Goal: Information Seeking & Learning: Learn about a topic

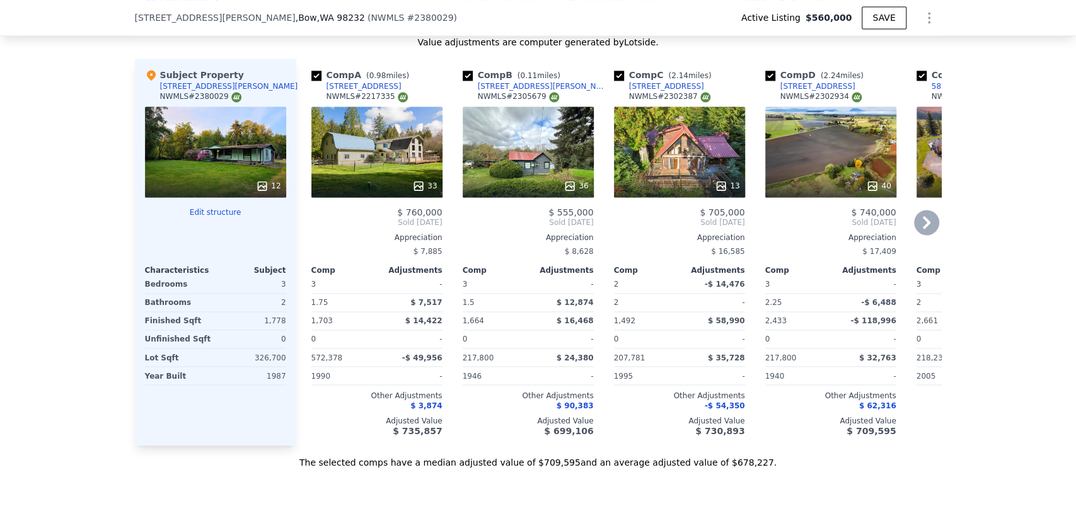
scroll to position [1256, 0]
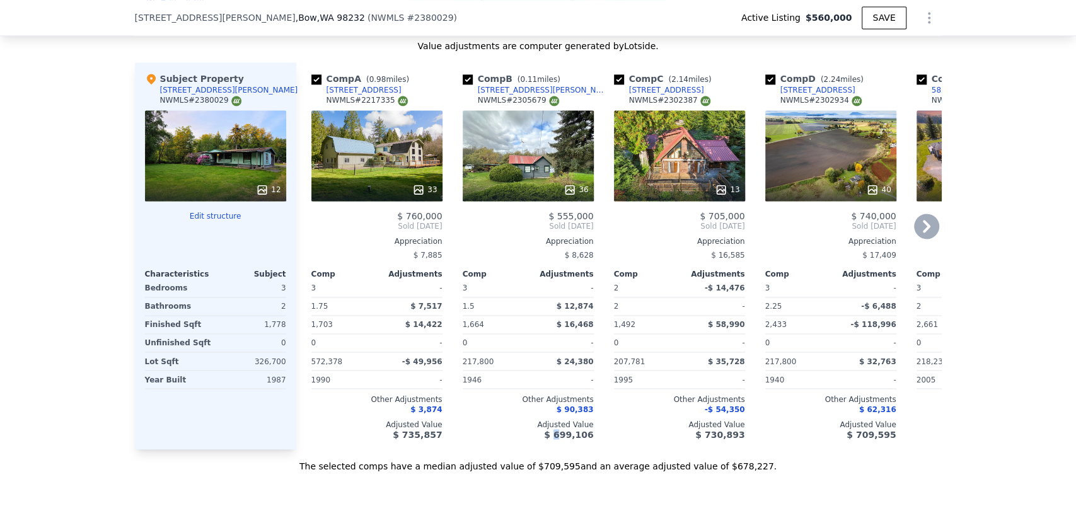
drag, startPoint x: 557, startPoint y: 447, endPoint x: 549, endPoint y: 450, distance: 9.4
click at [561, 449] on div "Comp B ( 0.11 miles) 5742 Hobson Rd NWMLS # 2305679 36 $ 555,000 Sold Mar 2025 …" at bounding box center [528, 255] width 141 height 387
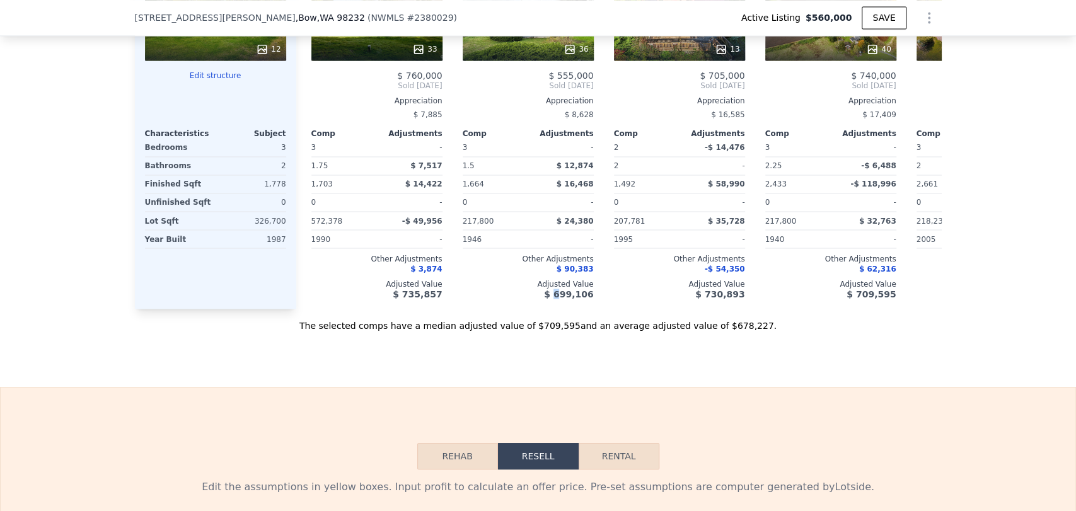
scroll to position [1747, 0]
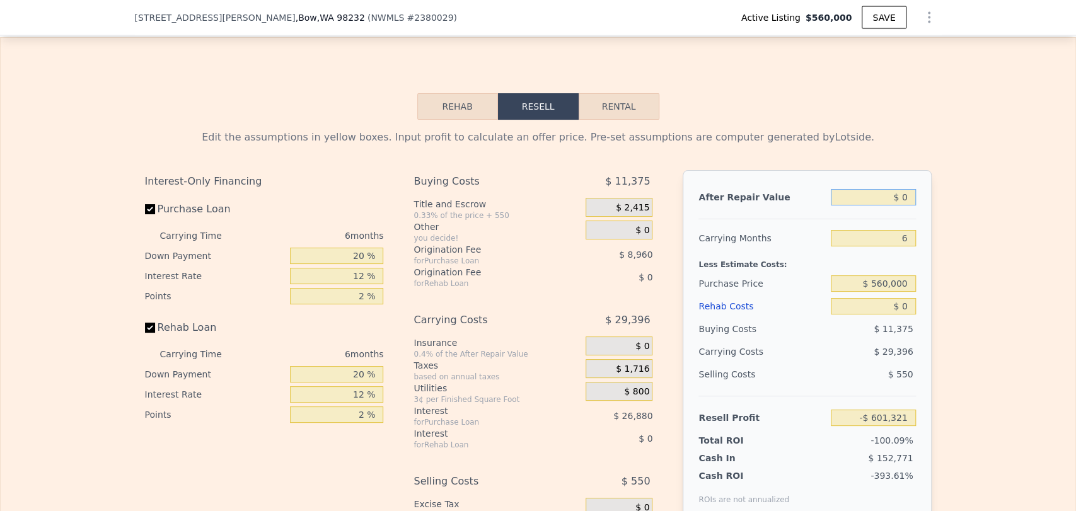
click at [902, 206] on input "$ 0" at bounding box center [873, 197] width 84 height 16
type input "$ 7"
type input "-$ 601,314"
type input "$ 700"
type input "-$ 600,672"
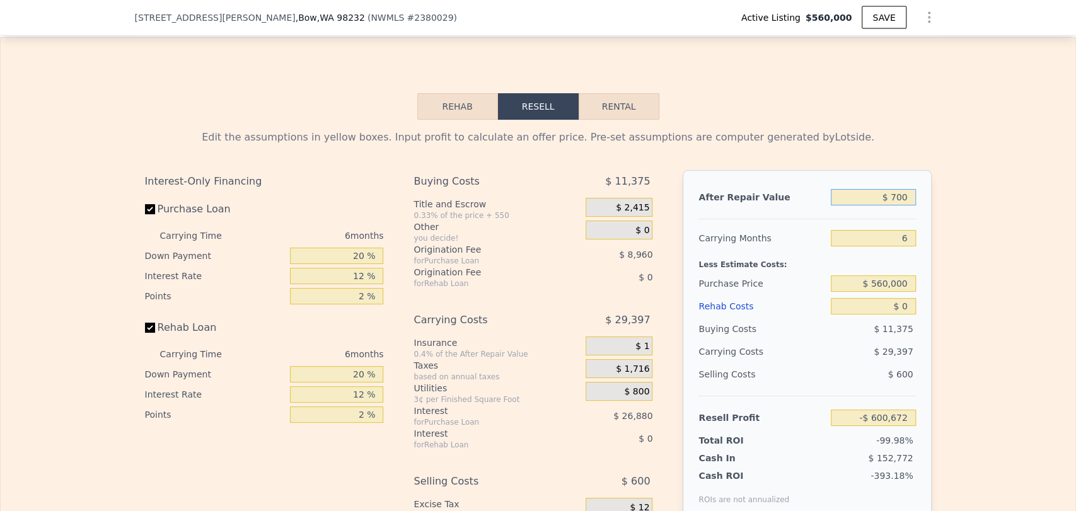
type input "$ 7,000"
type input "-$ 594,833"
type input "$ 70,000"
type input "-$ 536,440"
type input "$ 700,000"
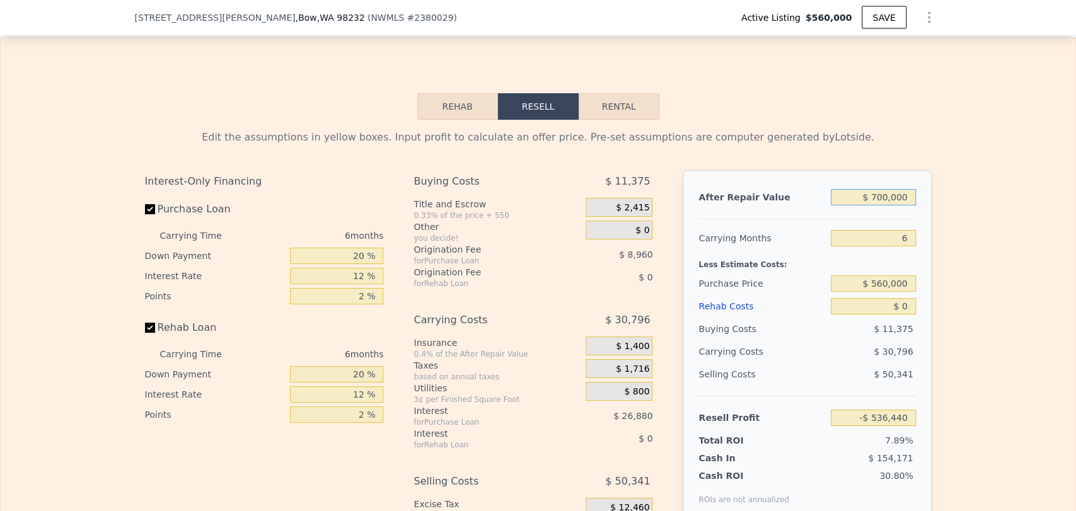
type input "$ 47,488"
type input "$ 700,000"
click at [865, 315] on input "$ 0" at bounding box center [873, 306] width 84 height 16
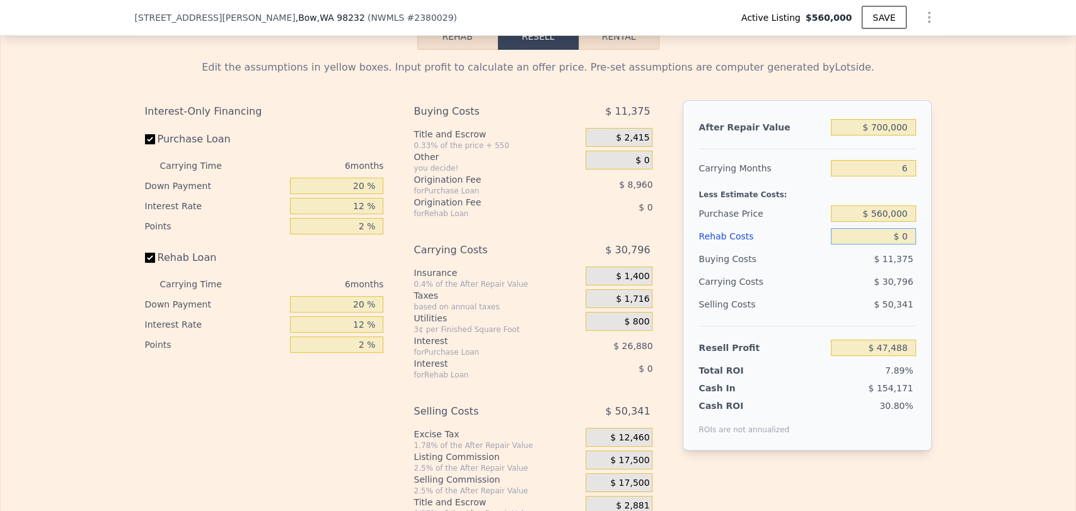
scroll to position [1821, 0]
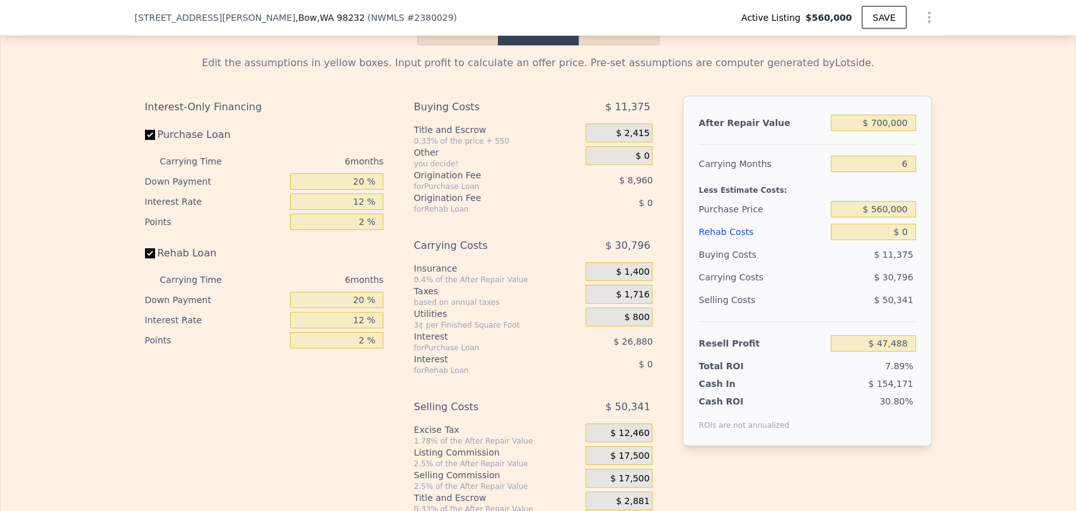
click at [811, 243] on div "Rehab Costs" at bounding box center [762, 232] width 127 height 23
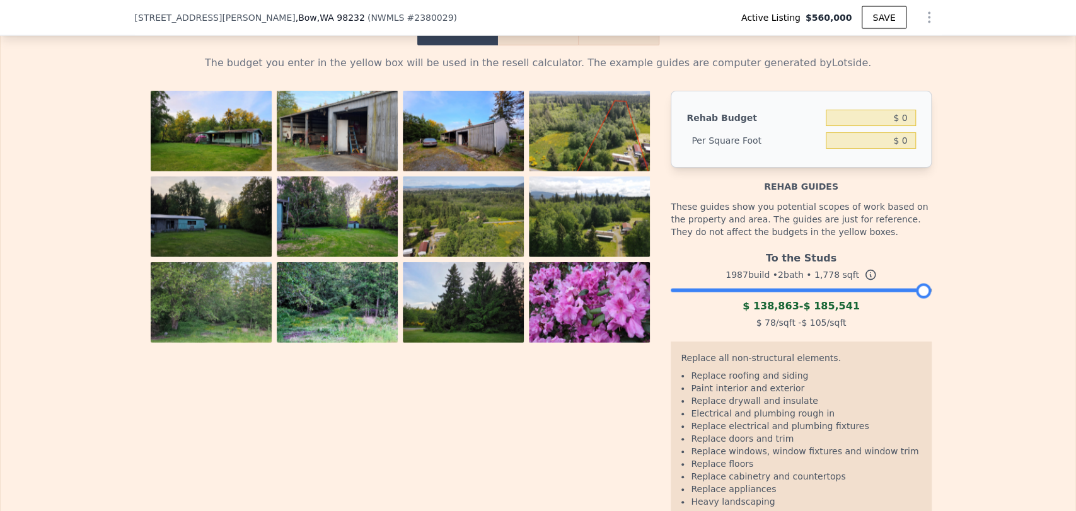
drag, startPoint x: 545, startPoint y: 19, endPoint x: 538, endPoint y: 50, distance: 32.4
click at [538, 45] on button "Resell" at bounding box center [538, 32] width 80 height 26
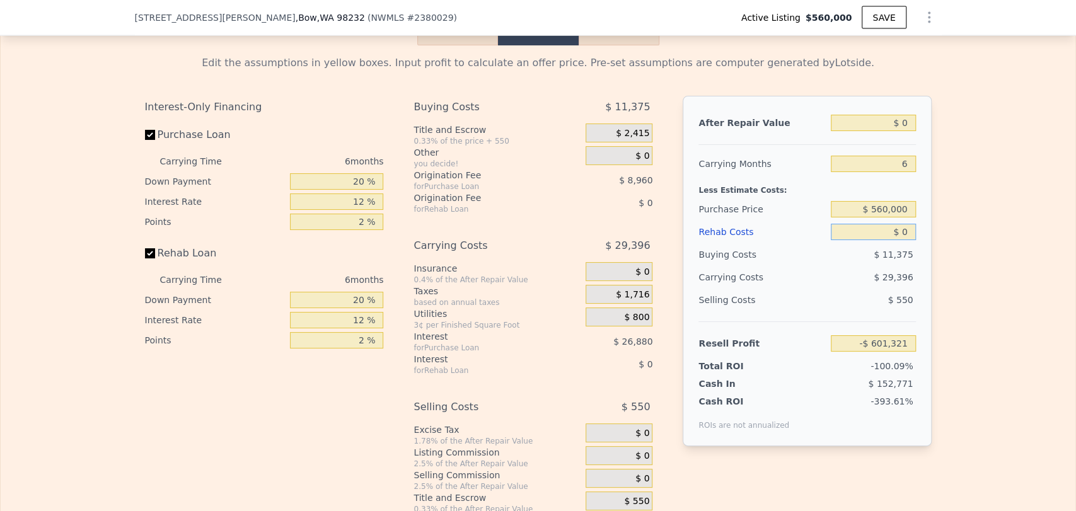
click at [895, 240] on input "$ 0" at bounding box center [873, 232] width 84 height 16
click at [913, 255] on div "After Repair Value $ 0 Carrying Months 6 Less Estimate Costs: Purchase Price $ …" at bounding box center [807, 271] width 248 height 351
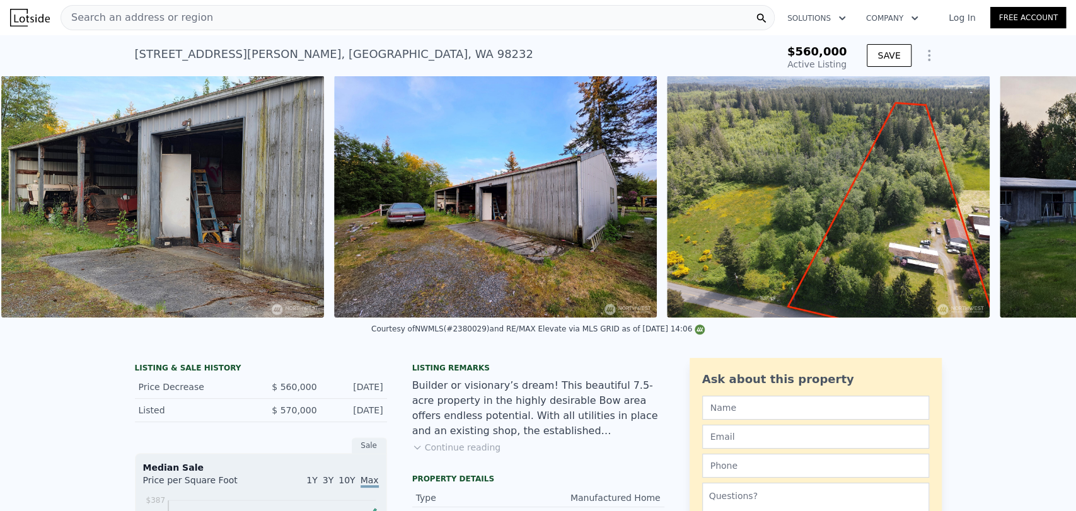
scroll to position [0, 910]
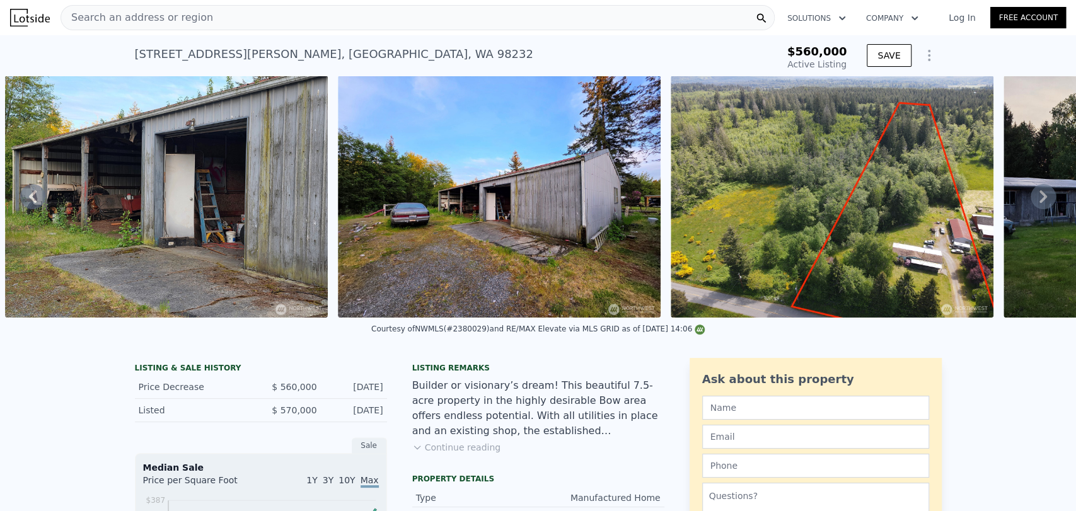
click at [430, 249] on img at bounding box center [499, 197] width 323 height 242
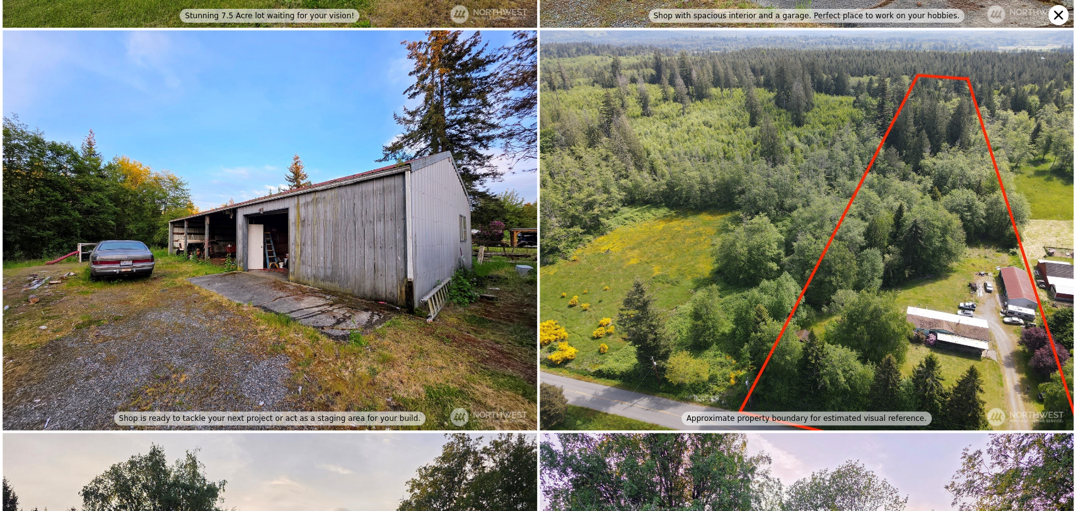
scroll to position [399, 0]
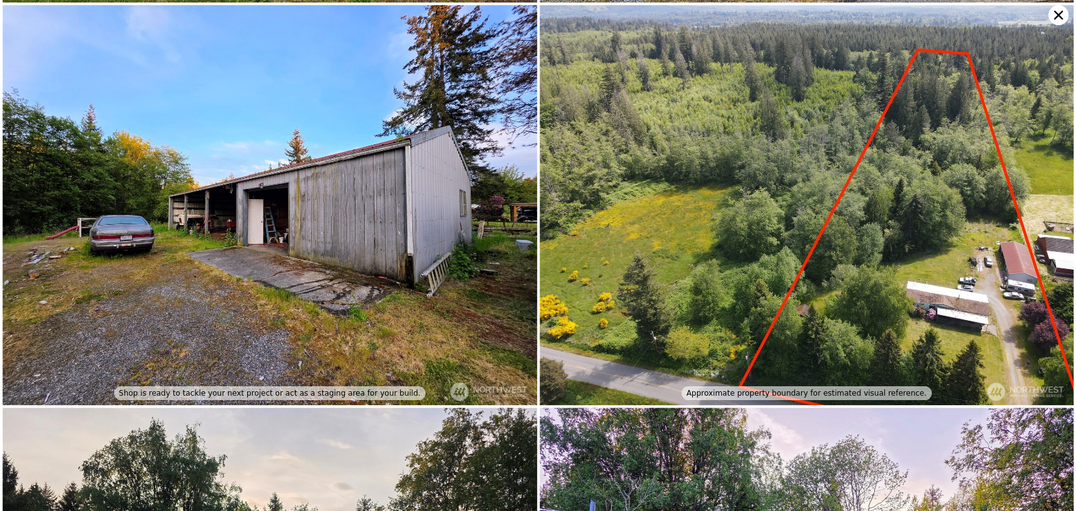
click at [439, 238] on img at bounding box center [270, 205] width 535 height 401
click at [56, 160] on img at bounding box center [270, 205] width 535 height 401
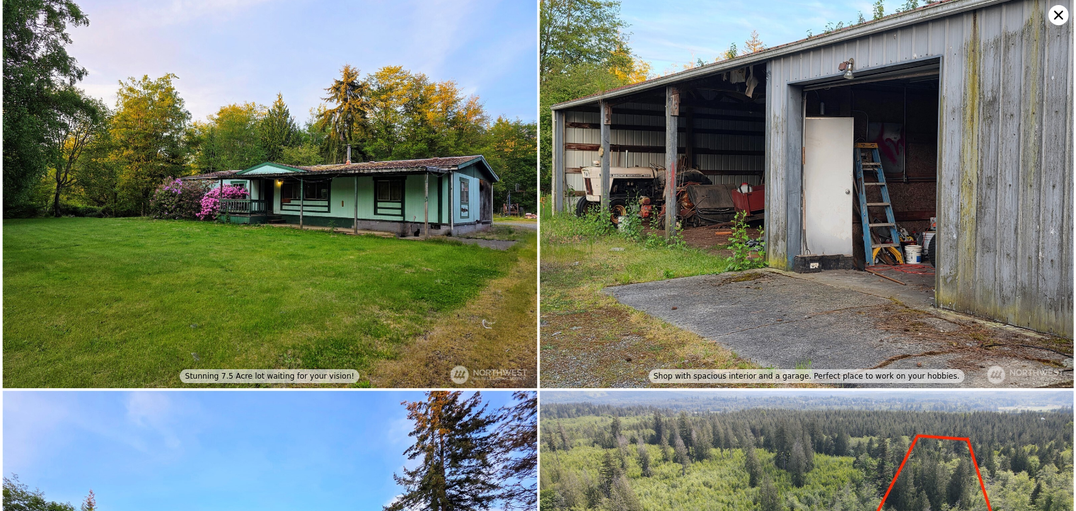
scroll to position [0, 0]
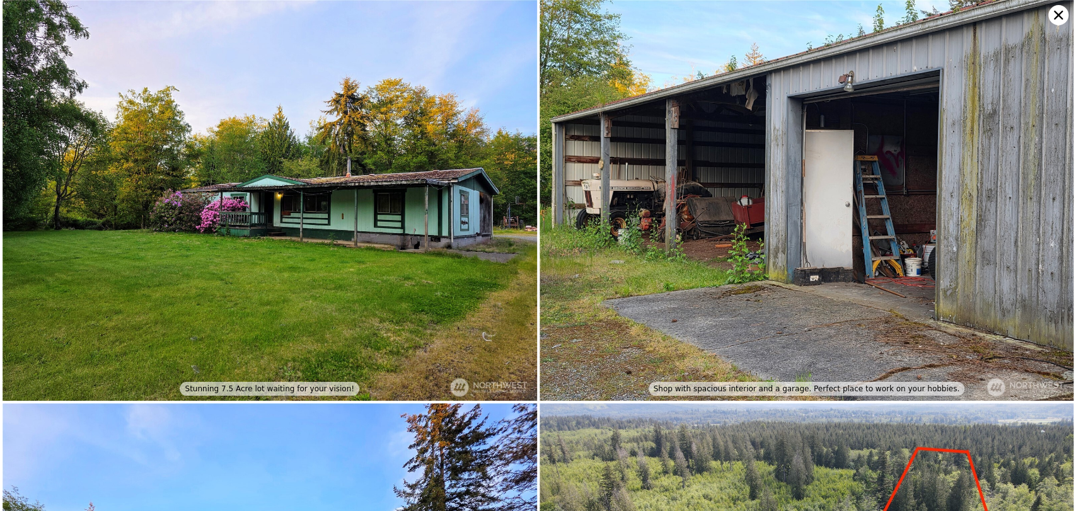
click at [1058, 9] on icon at bounding box center [1059, 15] width 20 height 20
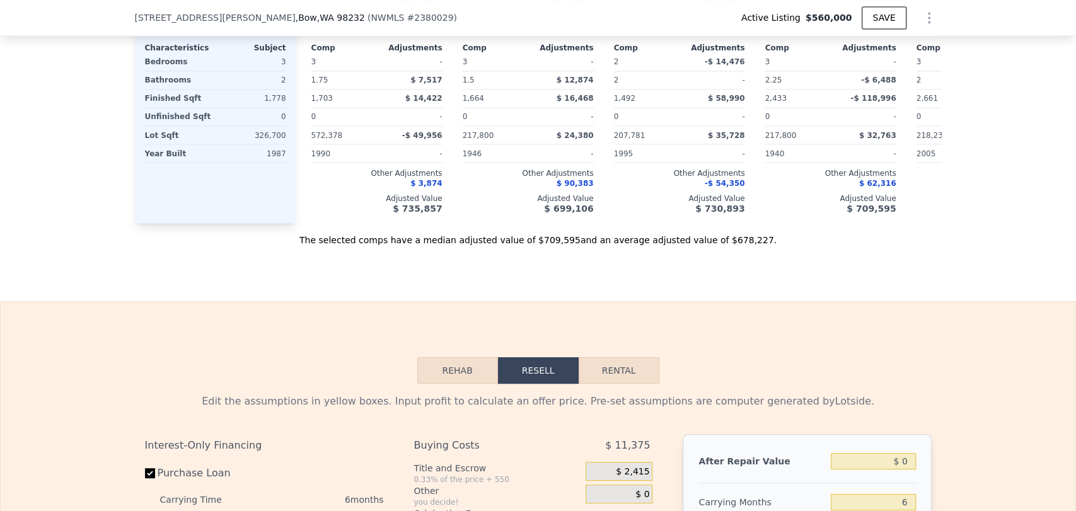
scroll to position [1677, 0]
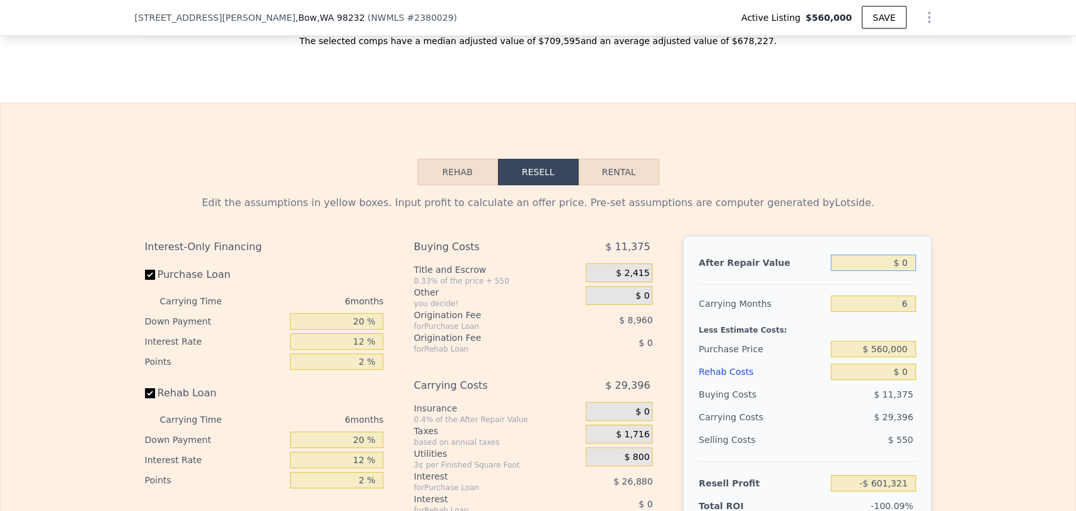
click at [903, 271] on input "$ 0" at bounding box center [873, 263] width 84 height 16
type input "$ 7"
type input "-$ 601,314"
type input "$ 70"
type input "-$ 601,256"
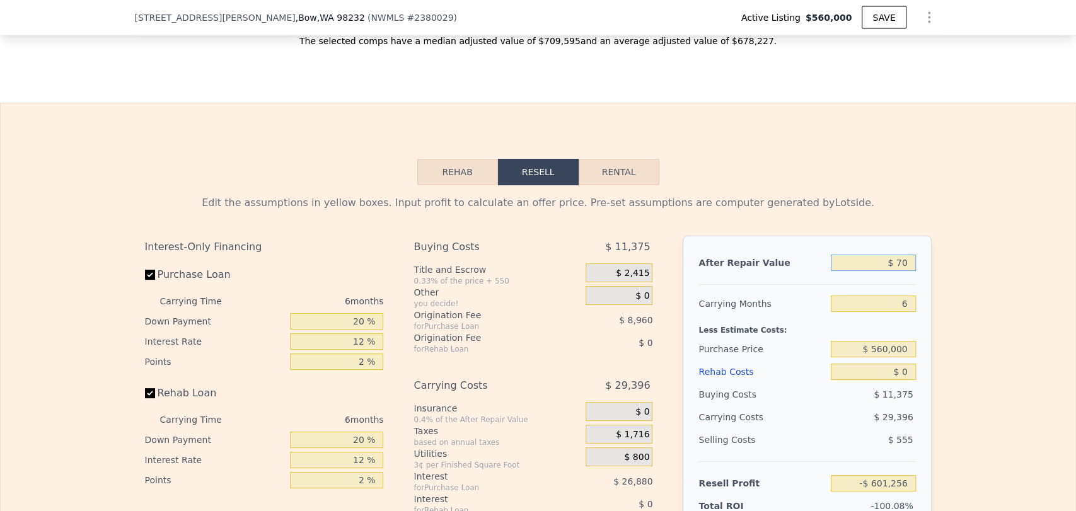
type input "$ 700"
type input "-$ 600,672"
type input "$ 70,000"
type input "-$ 536,440"
type input "$ 700,000"
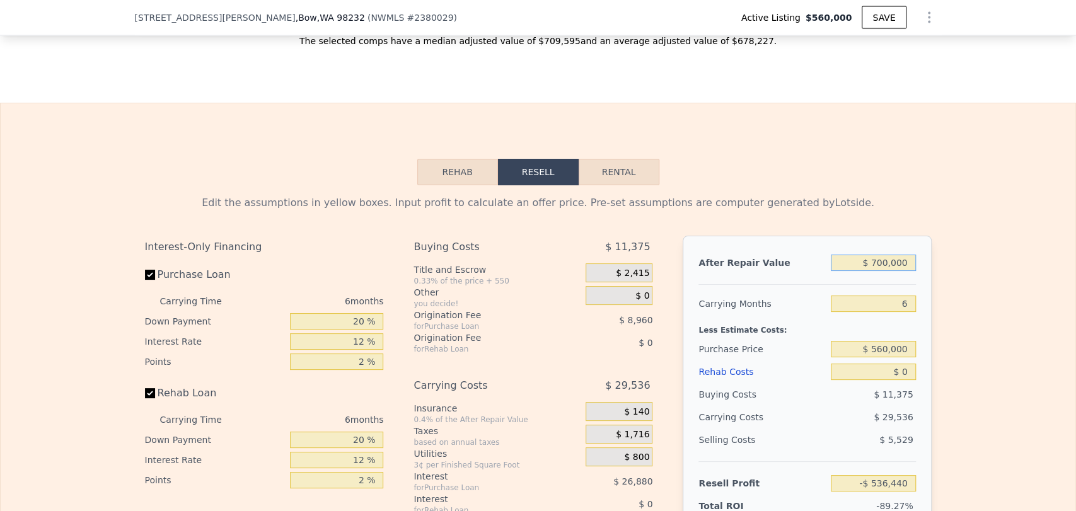
type input "$ 47,488"
type input "$ 700,000"
click at [888, 381] on div "$ 0" at bounding box center [873, 372] width 84 height 23
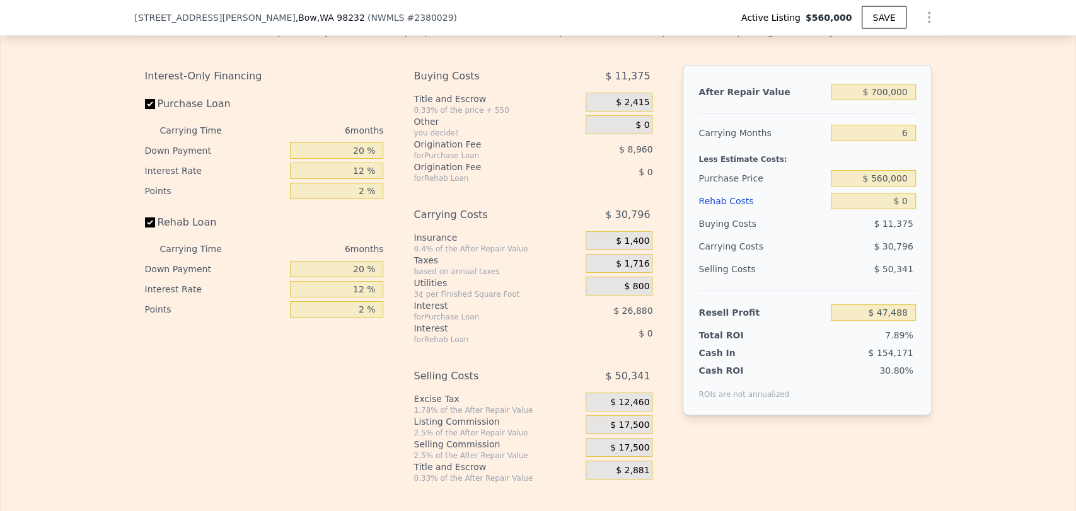
scroll to position [1887, 0]
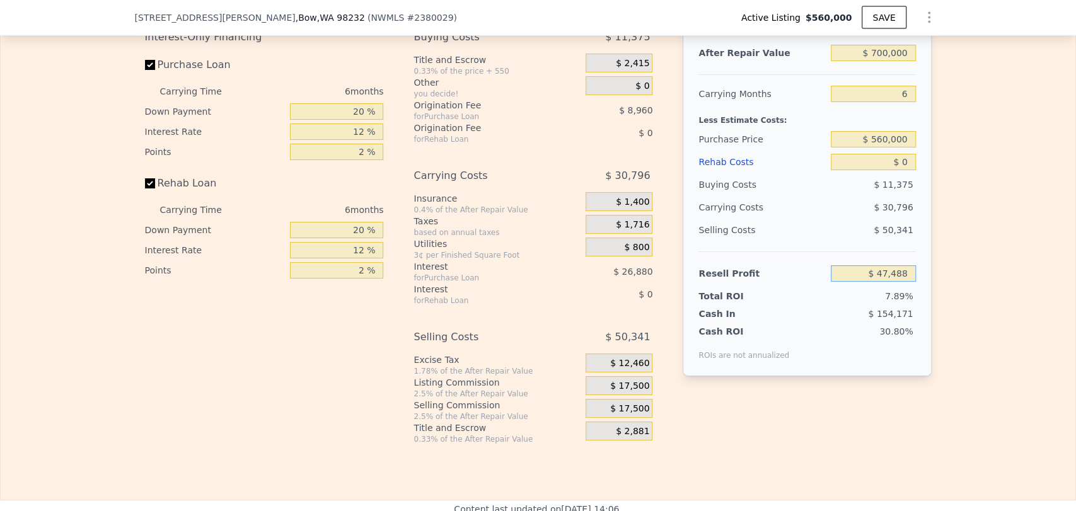
drag, startPoint x: 878, startPoint y: 290, endPoint x: 910, endPoint y: 291, distance: 32.2
click at [910, 282] on input "$ 47,488" at bounding box center [873, 273] width 84 height 16
click at [780, 196] on div "Buying Costs" at bounding box center [762, 184] width 127 height 23
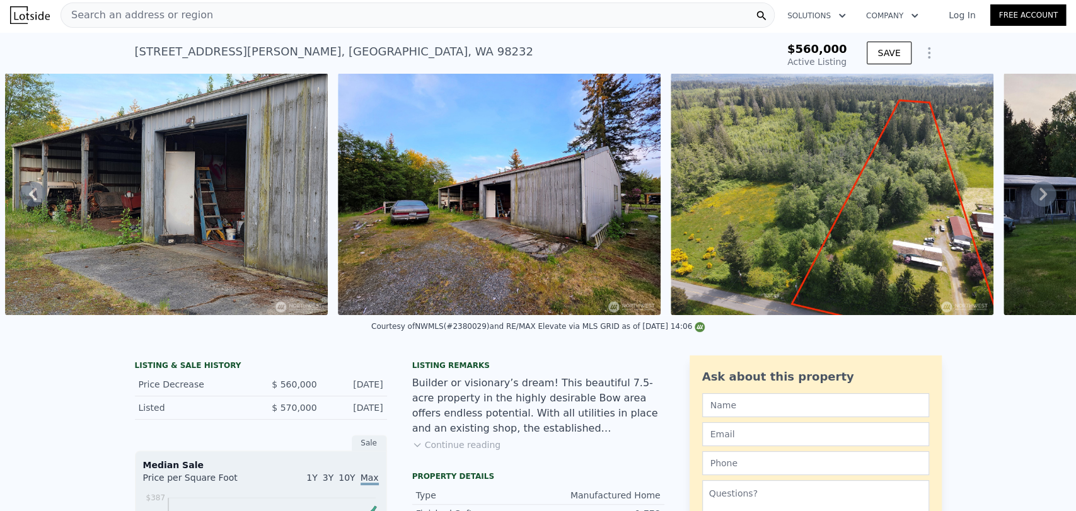
scroll to position [0, 0]
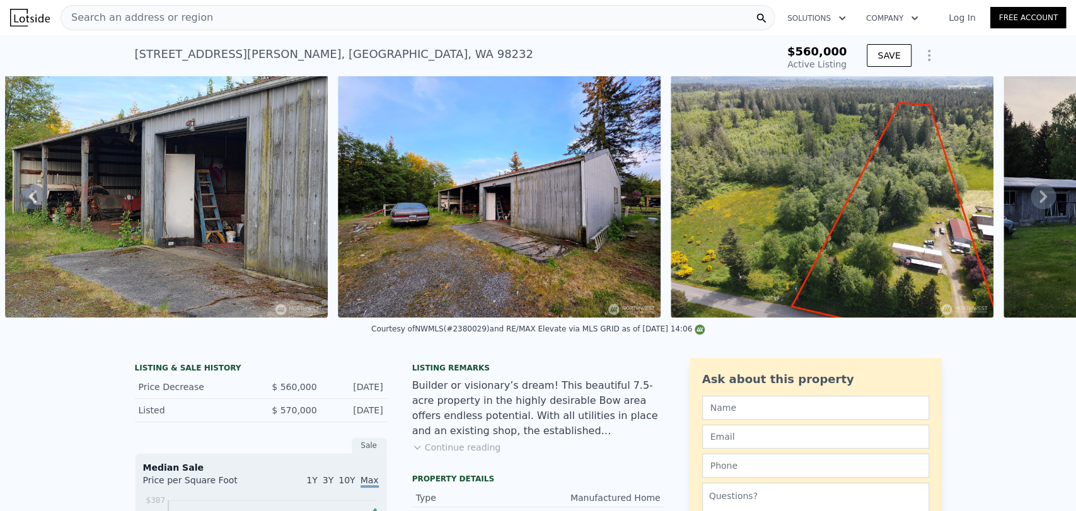
click at [272, 26] on div "Search an address or region" at bounding box center [418, 17] width 714 height 25
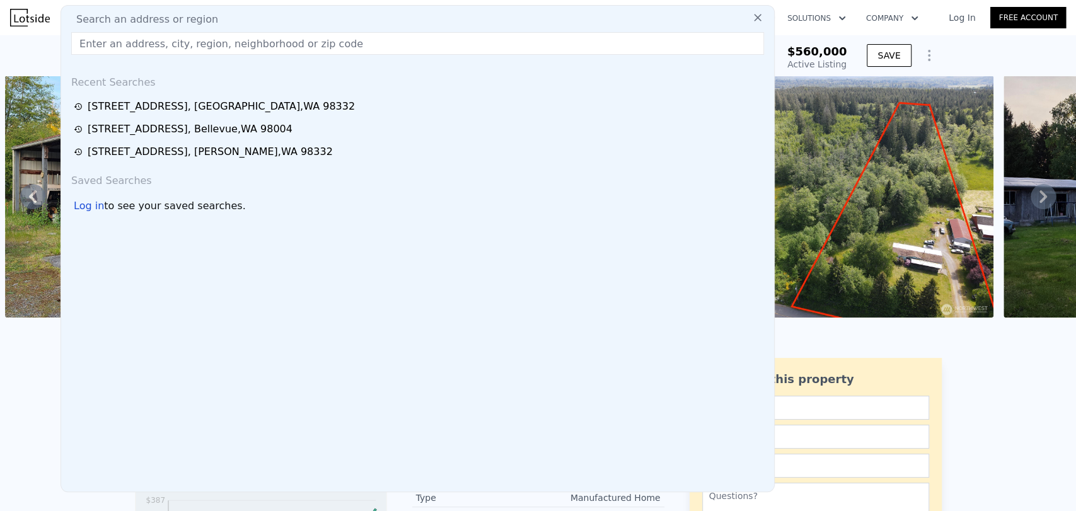
click at [272, 16] on div "Search an address or region" at bounding box center [417, 19] width 703 height 15
click at [187, 47] on input "text" at bounding box center [417, 43] width 693 height 23
paste input "2326 Bigelow Street ne Olympia, WA 98506"
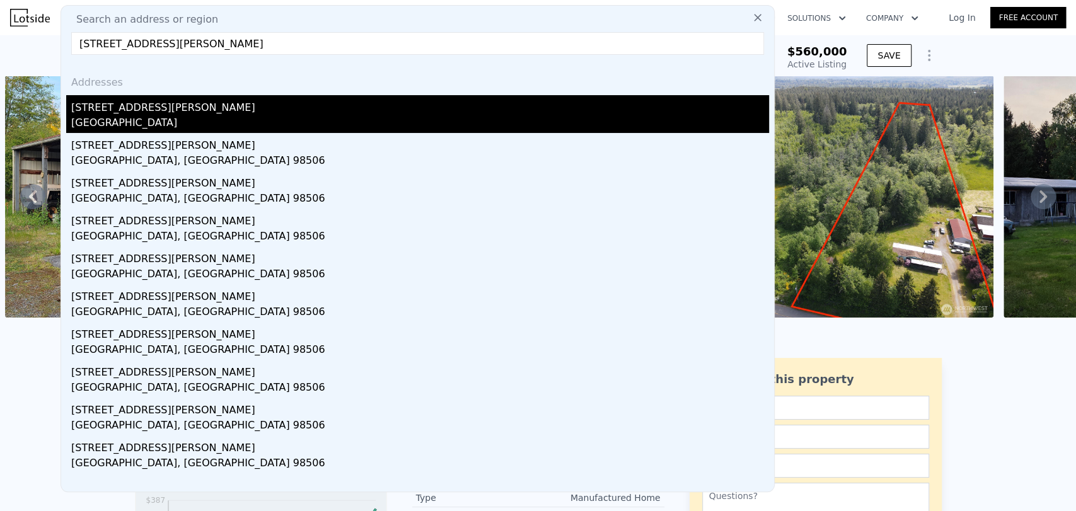
type input "2326 Bigelow Street ne Olympia, WA 98506"
click at [266, 127] on div "Thurston County, WA 98506" at bounding box center [420, 124] width 698 height 18
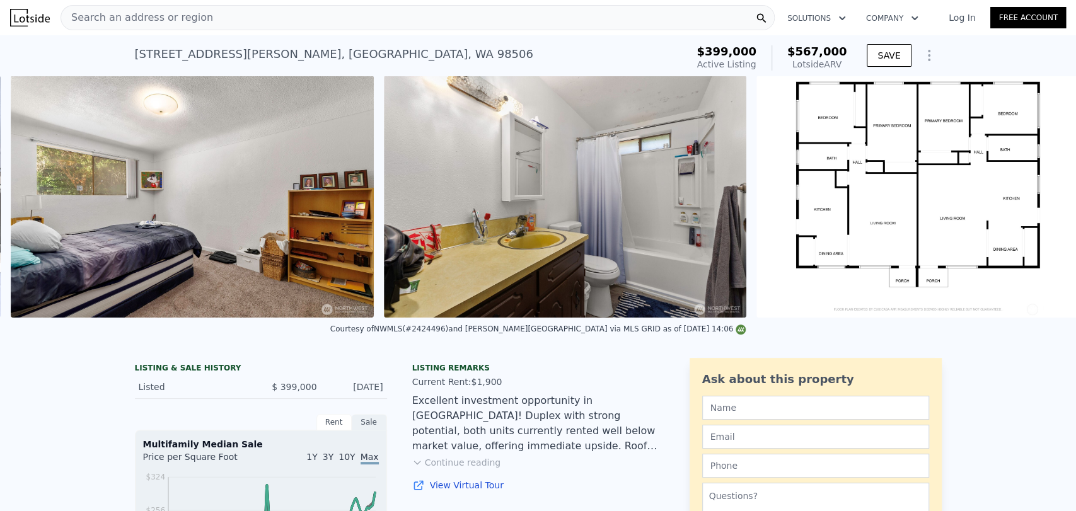
scroll to position [0, 5815]
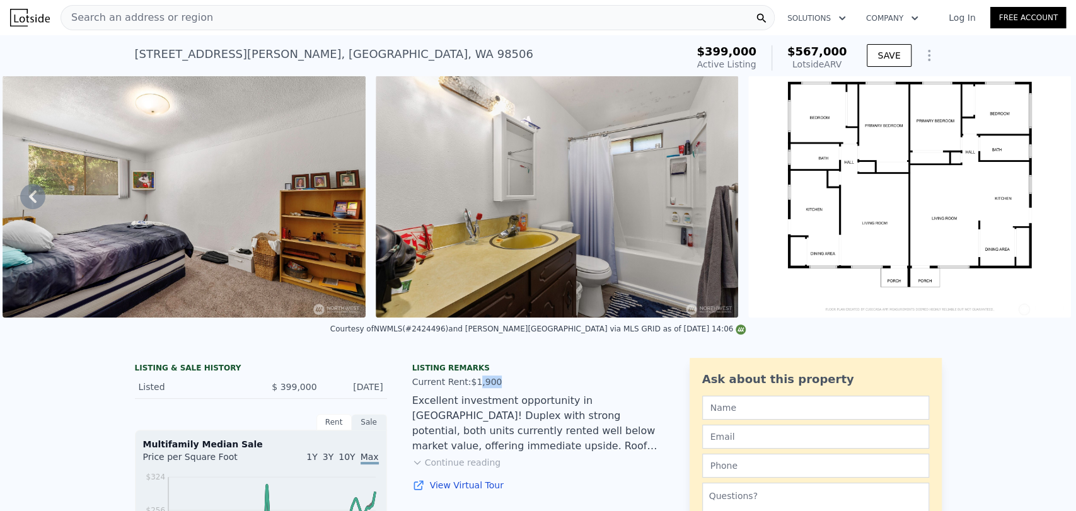
drag, startPoint x: 479, startPoint y: 388, endPoint x: 504, endPoint y: 372, distance: 29.7
click at [459, 386] on div "Current Rent: $1,900" at bounding box center [538, 382] width 252 height 13
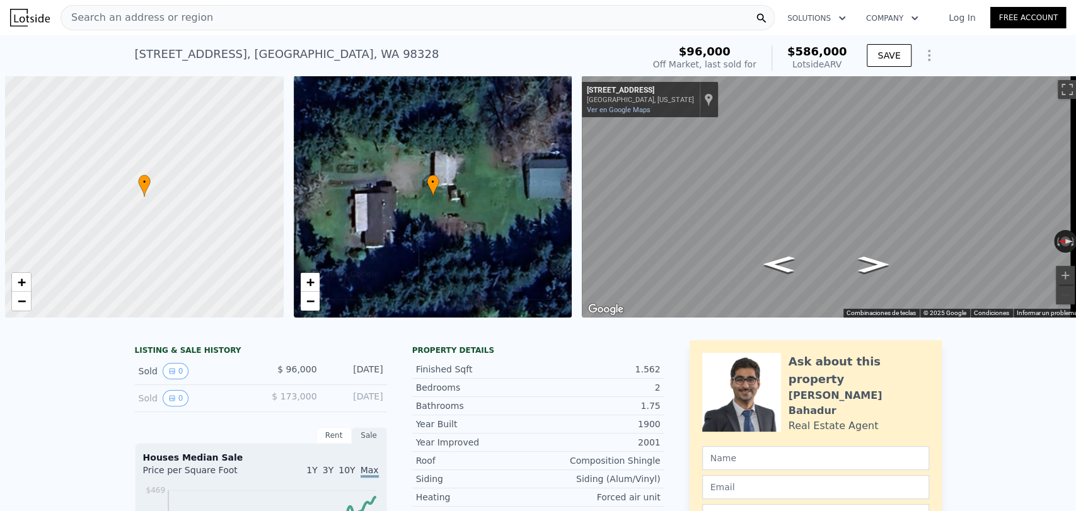
scroll to position [0, 5]
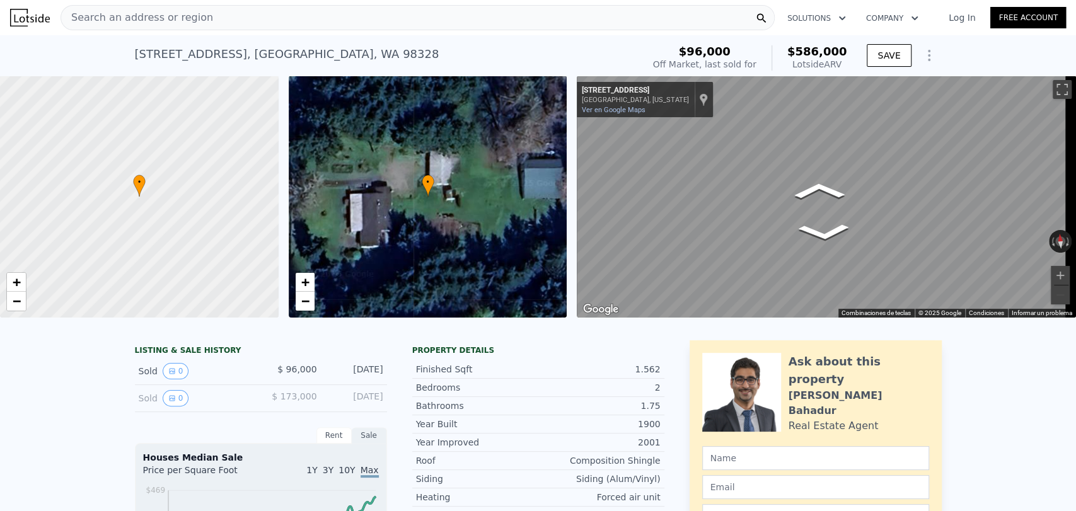
click at [551, 236] on div "• + − • + − ← Mover a la izquierda → Mover a la derecha ↑ Mover hacia arriba ↓ …" at bounding box center [538, 197] width 1076 height 242
drag, startPoint x: 872, startPoint y: 180, endPoint x: 661, endPoint y: 383, distance: 293.4
click at [523, 308] on div "• + − • + − ← Mover a la izquierda → Mover a la derecha ↑ Mover hacia arriba ↓ …" at bounding box center [538, 197] width 1076 height 242
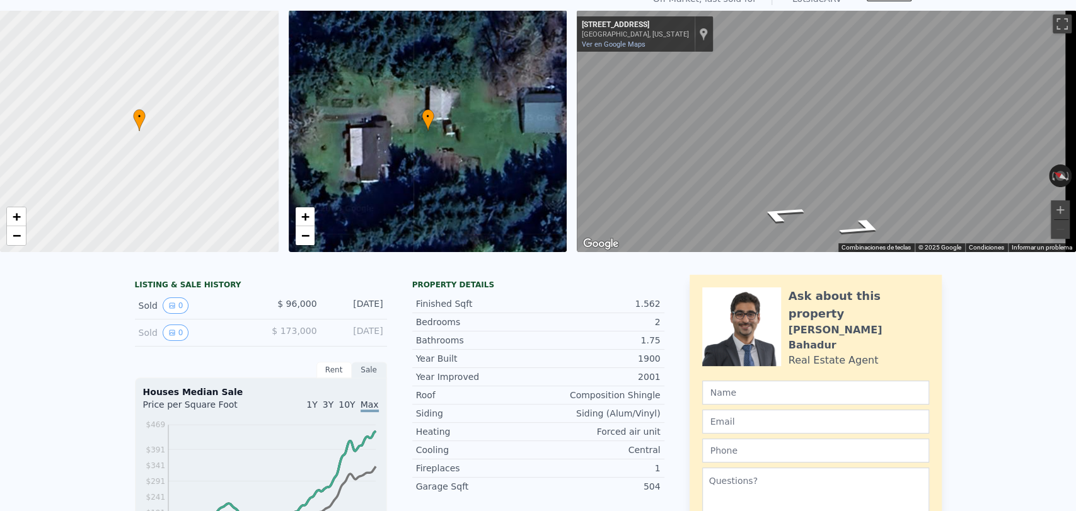
scroll to position [4, 0]
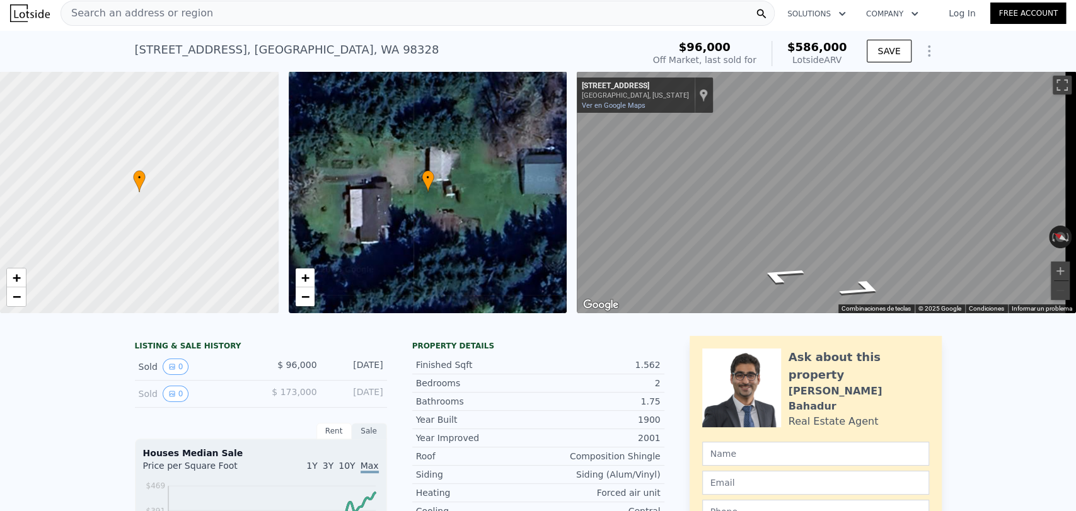
click at [227, 15] on div "Search an address or region" at bounding box center [418, 13] width 714 height 25
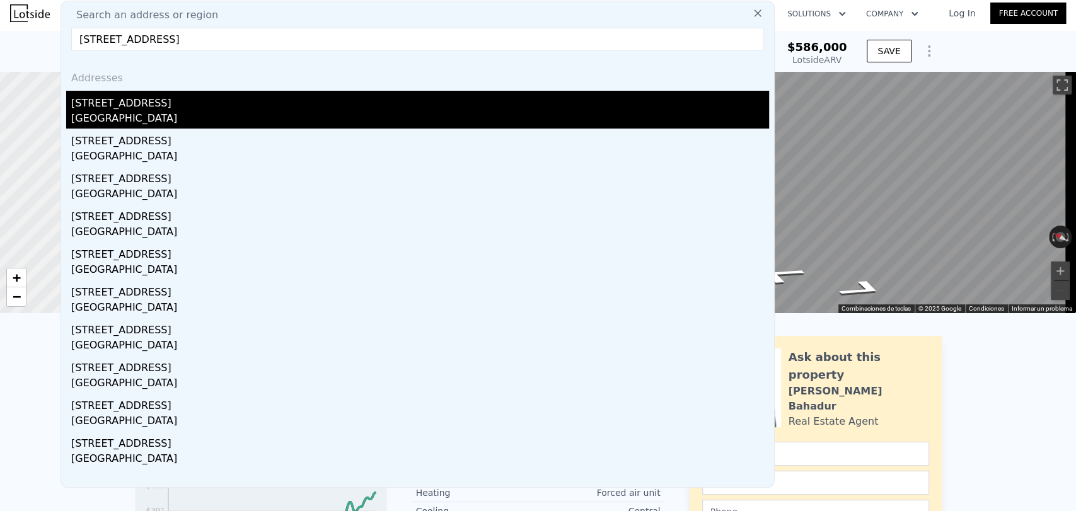
type input "3246 78th Avenue SE Olympia, WA 98501"
click at [321, 95] on div "3246 78th Ave SE" at bounding box center [420, 101] width 698 height 20
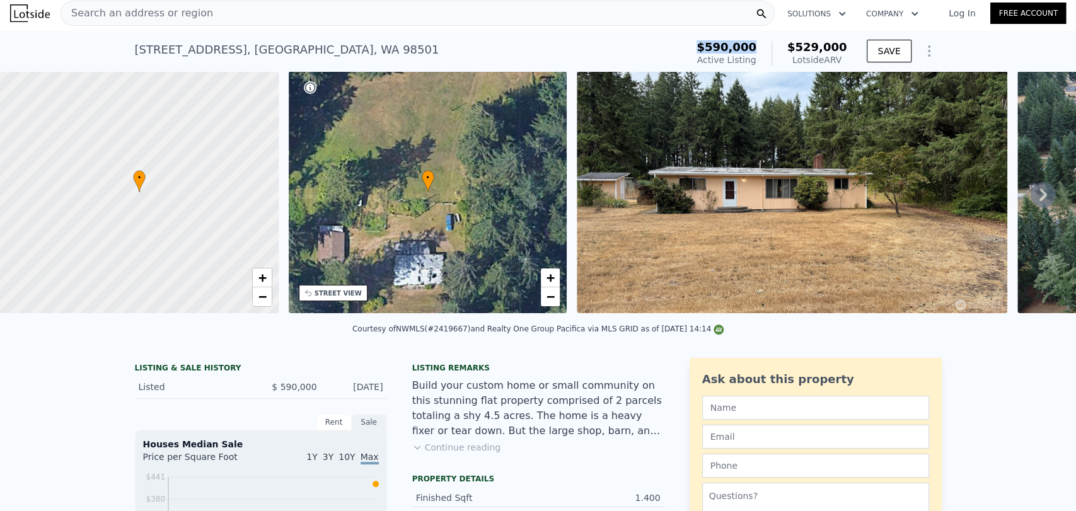
drag, startPoint x: 711, startPoint y: 46, endPoint x: 733, endPoint y: 66, distance: 29.9
click at [769, 47] on div "$590,000 Active Listing $529,000 Lotside ARV" at bounding box center [772, 53] width 160 height 35
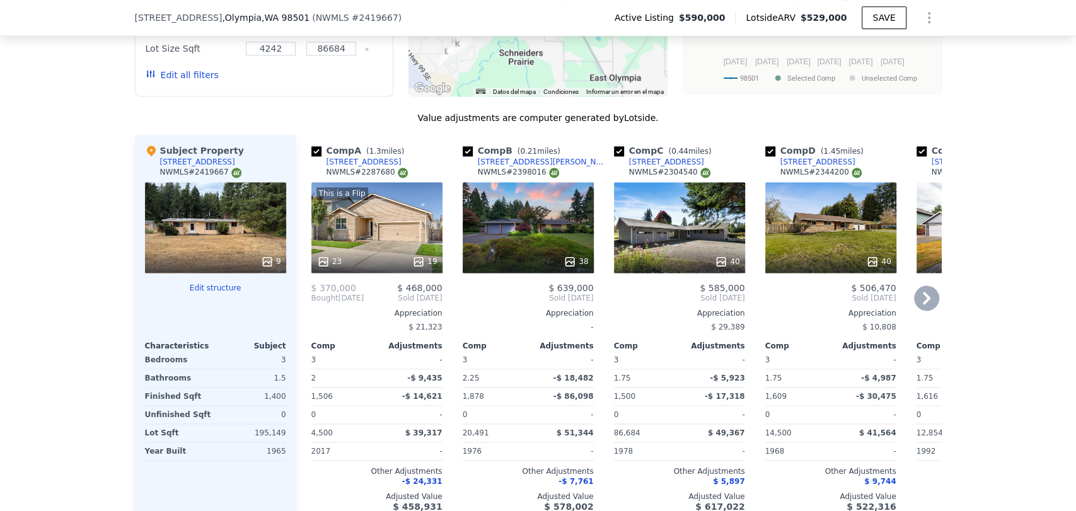
scroll to position [1191, 0]
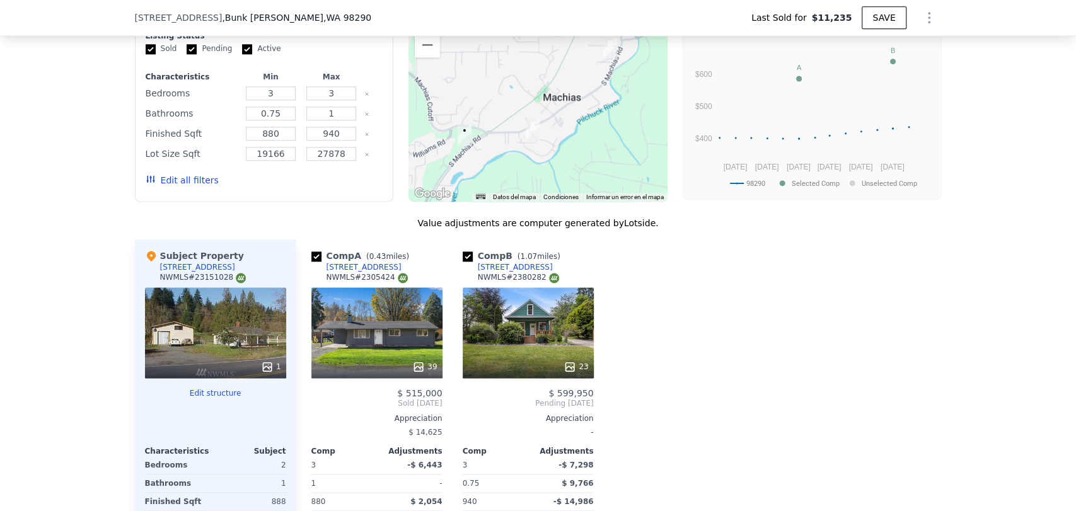
scroll to position [841, 0]
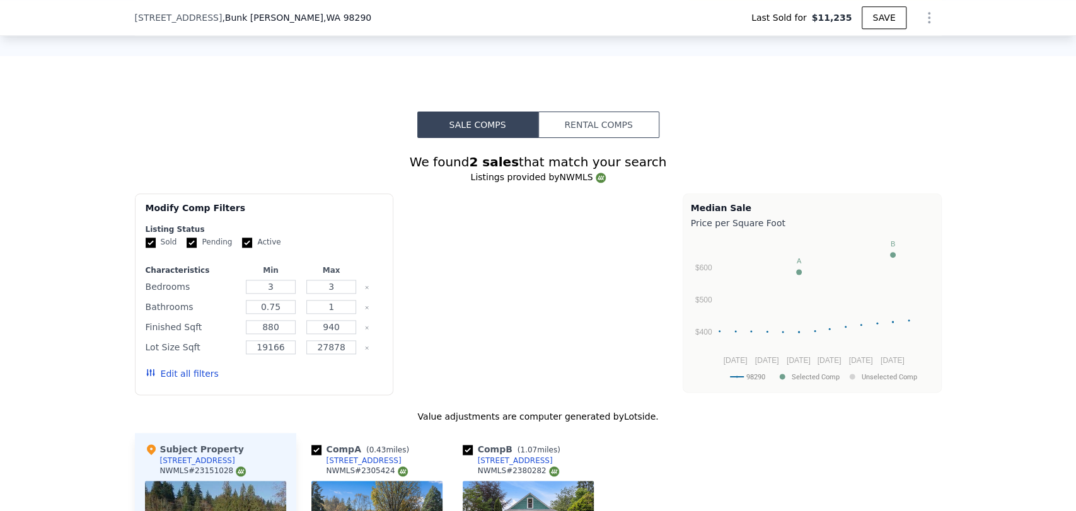
type input "$ 581,000"
type input "$ 363,876"
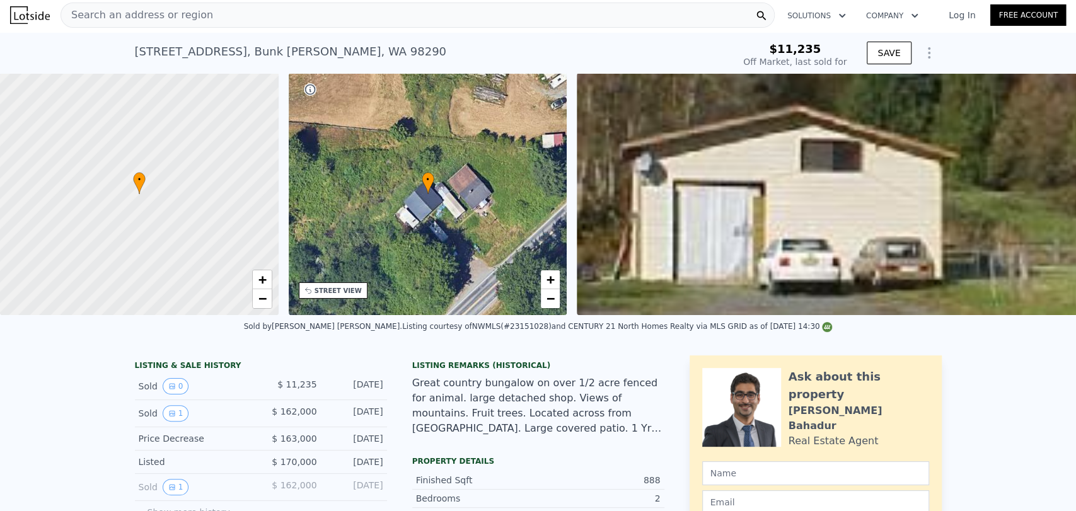
scroll to position [0, 0]
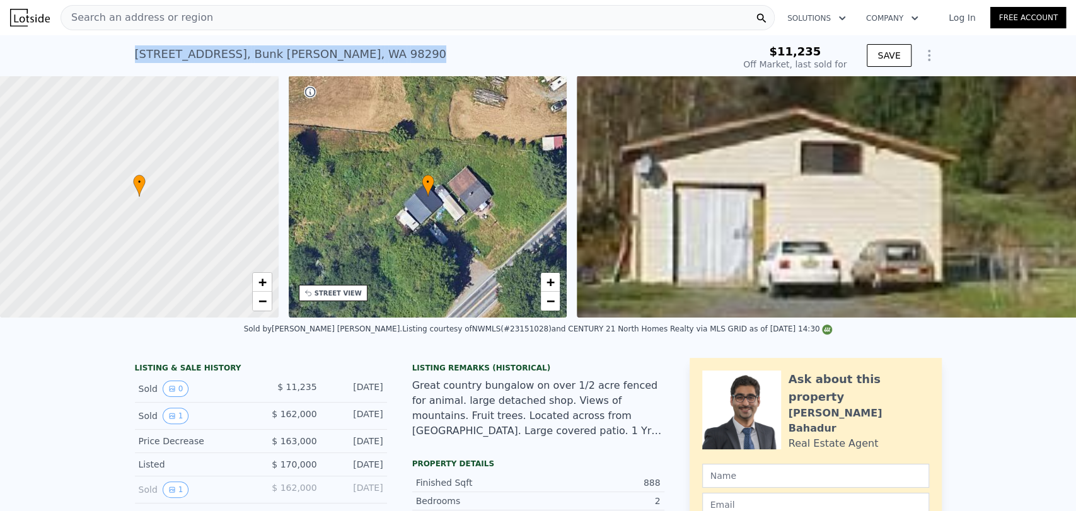
drag, startPoint x: 365, startPoint y: 62, endPoint x: 146, endPoint y: 54, distance: 219.6
click at [124, 54] on div "[STREET_ADDRESS][PERSON_NAME] Sold [DATE] for $11,235 $11,235 Off Market, last …" at bounding box center [538, 55] width 1076 height 40
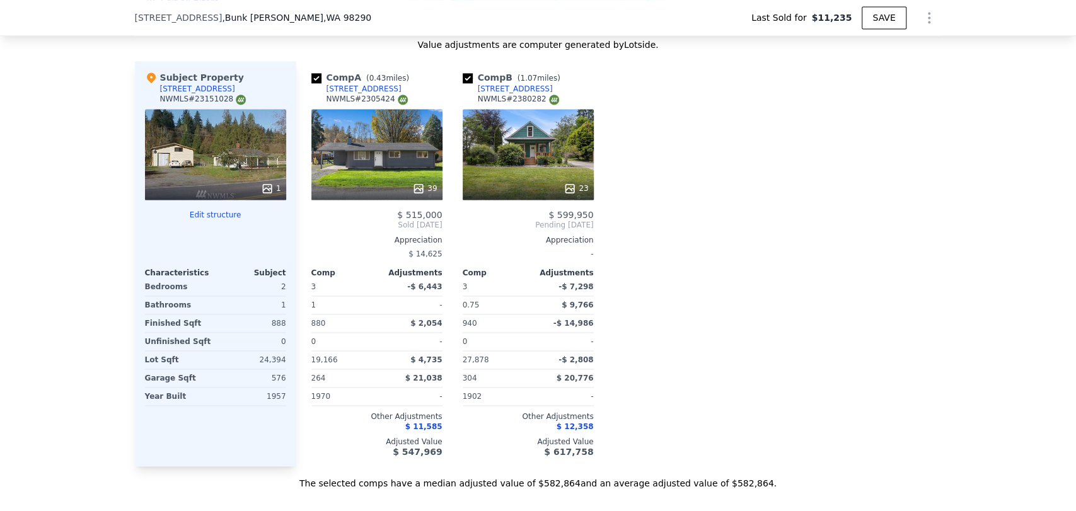
scroll to position [1256, 0]
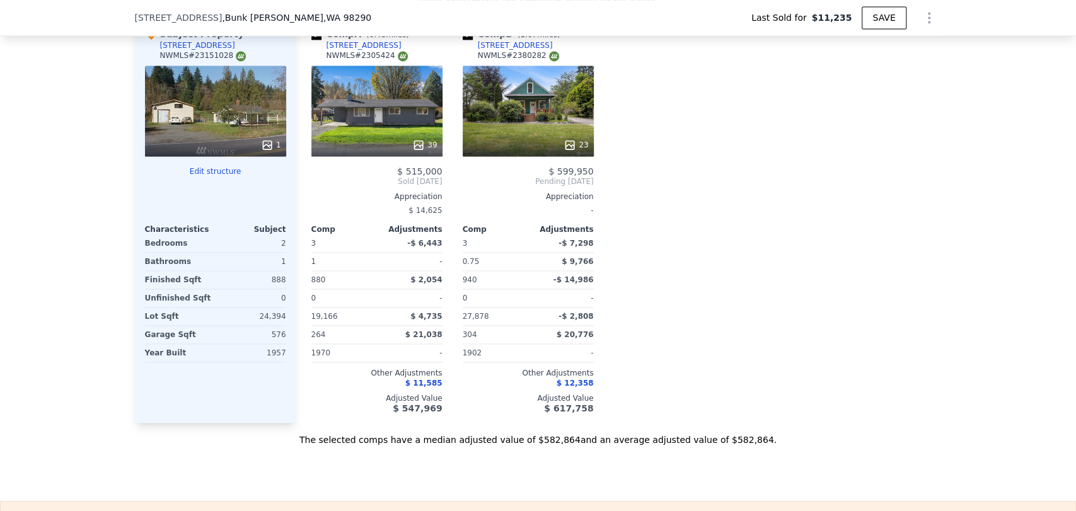
click at [197, 127] on div "1" at bounding box center [215, 111] width 141 height 91
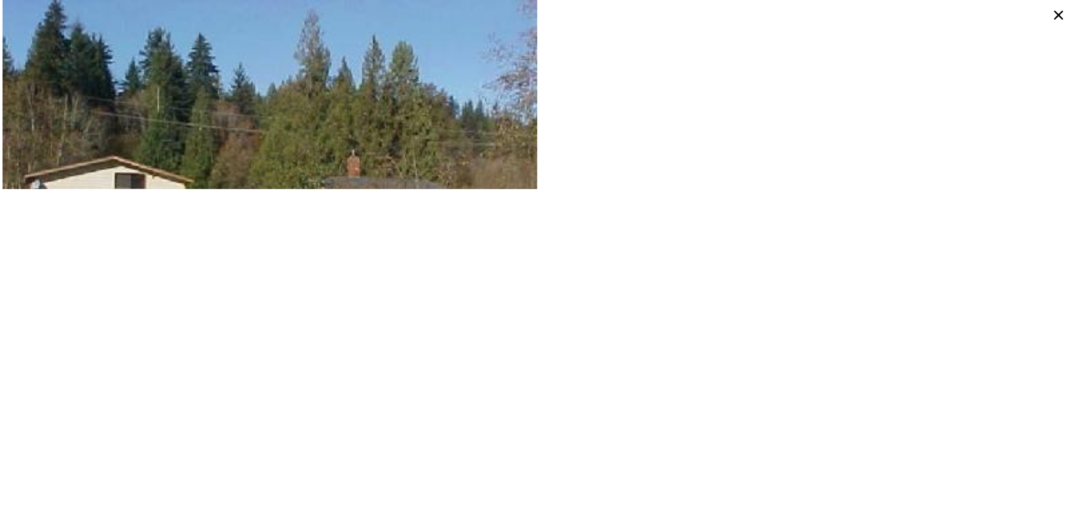
click at [485, 197] on div at bounding box center [538, 255] width 1076 height 511
drag, startPoint x: 678, startPoint y: 205, endPoint x: 719, endPoint y: 212, distance: 42.2
click at [699, 209] on div at bounding box center [538, 255] width 1076 height 511
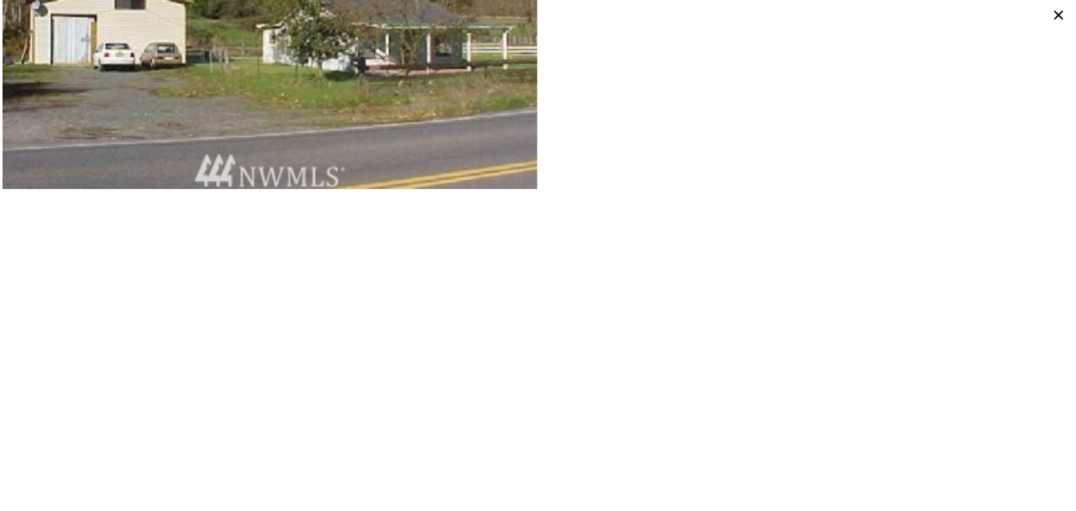
scroll to position [179, 0]
click at [1061, 13] on icon at bounding box center [1059, 15] width 20 height 20
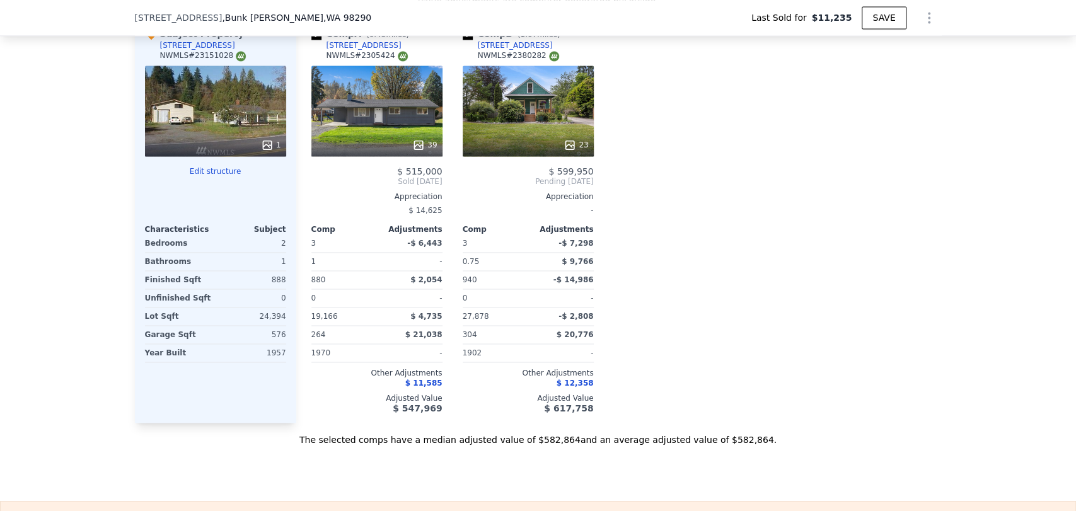
click at [173, 26] on div "[STREET_ADDRESS][PERSON_NAME] Last Sold for $11,235 SAVE" at bounding box center [538, 17] width 807 height 35
click at [183, 21] on span "[STREET_ADDRESS]" at bounding box center [179, 17] width 88 height 13
copy span "[STREET_ADDRESS]"
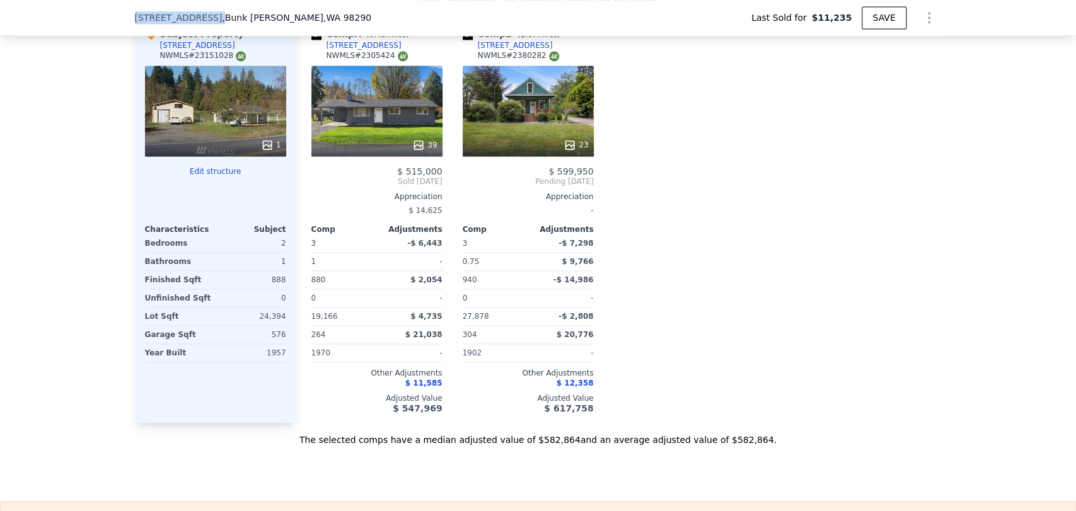
scroll to position [1186, 0]
